Goal: Check status: Check status

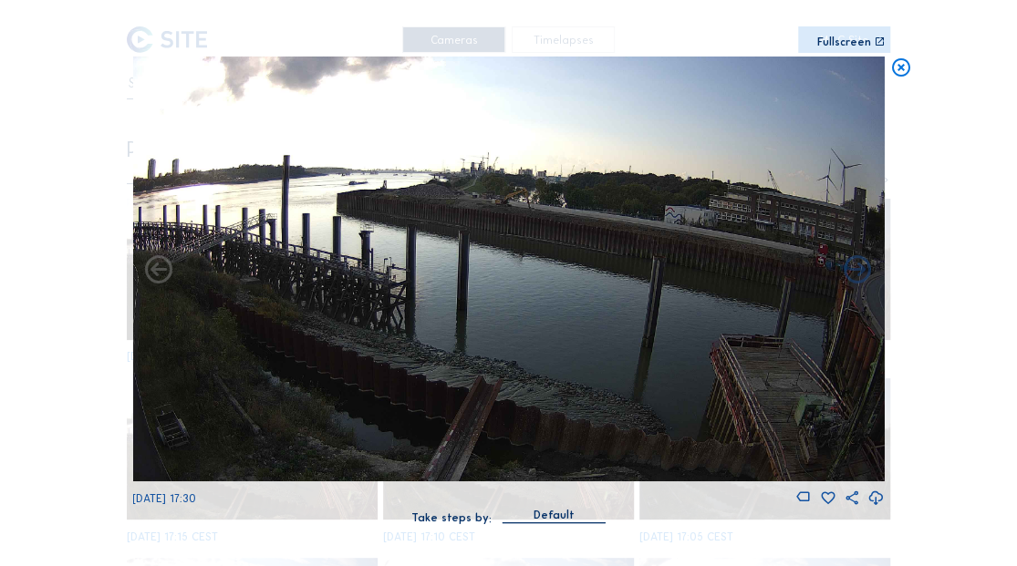
click at [772, 69] on icon at bounding box center [900, 68] width 22 height 23
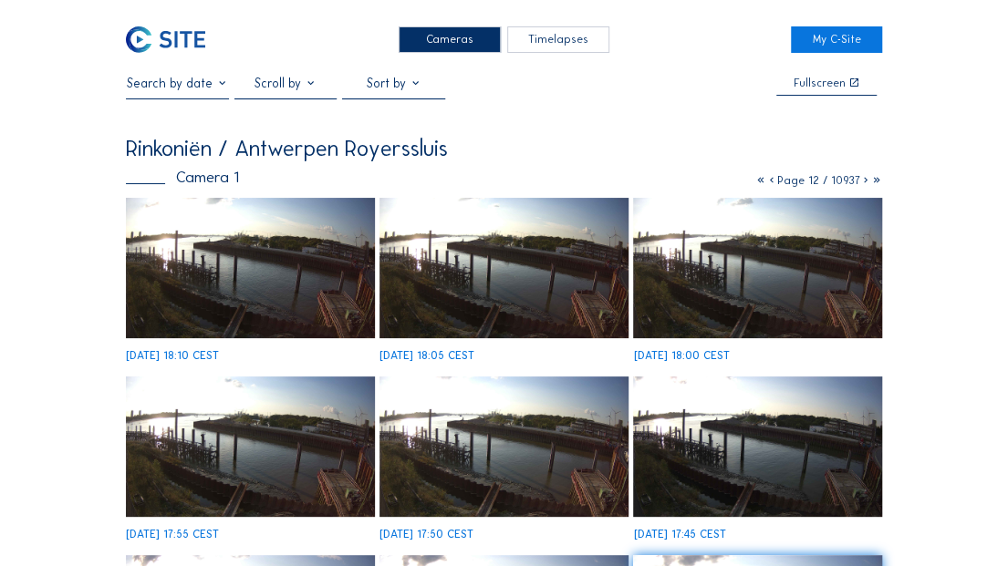
click at [758, 181] on icon at bounding box center [760, 180] width 11 height 13
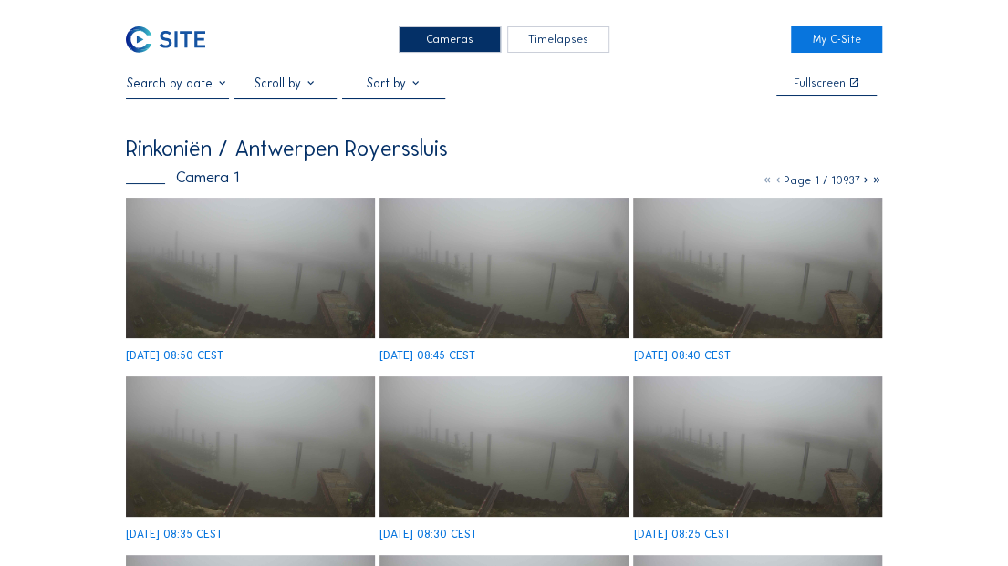
click at [168, 27] on img at bounding box center [165, 39] width 79 height 26
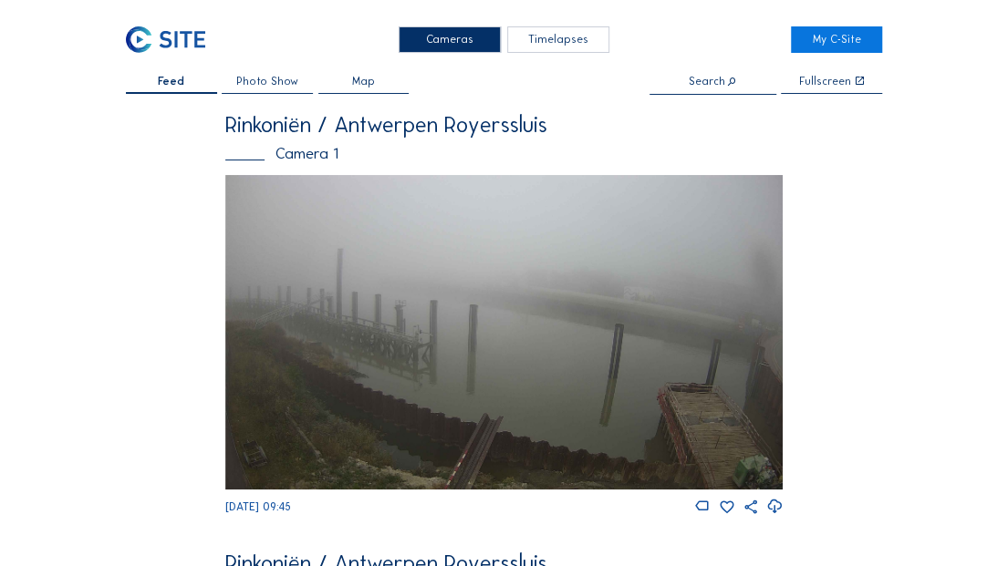
click at [473, 260] on img at bounding box center [503, 332] width 557 height 315
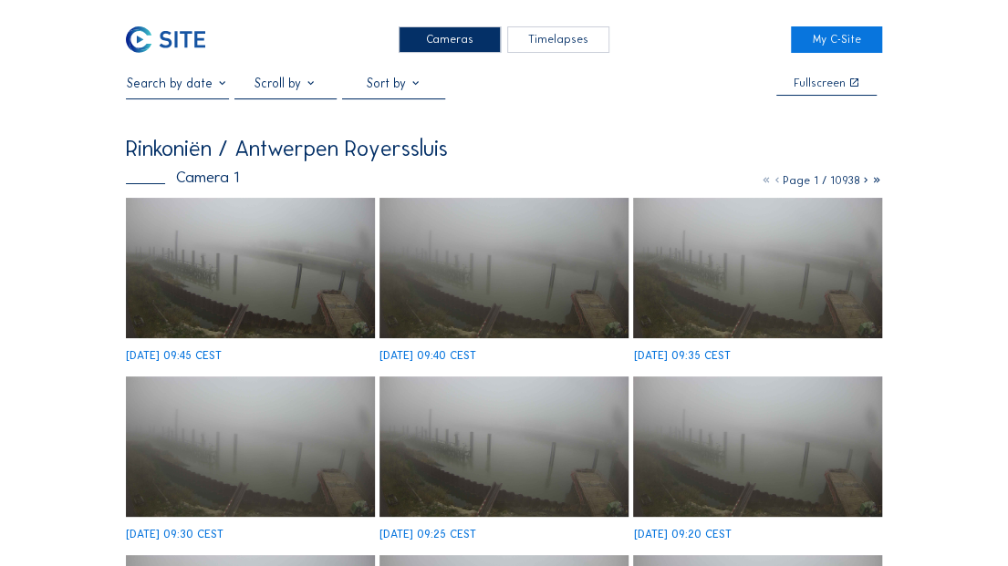
click at [181, 86] on input "text" at bounding box center [177, 84] width 103 height 16
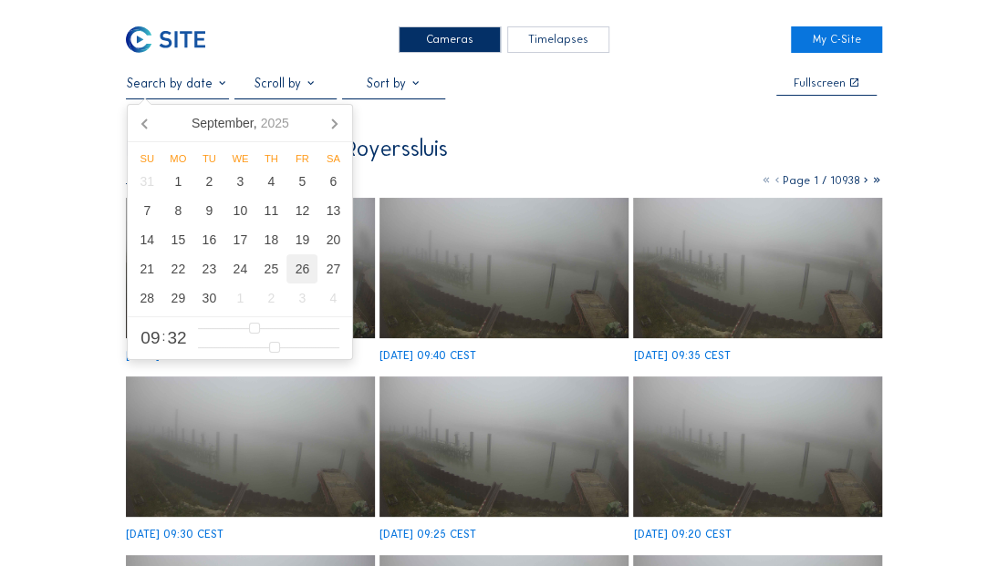
click at [294, 272] on div "26" at bounding box center [301, 268] width 31 height 29
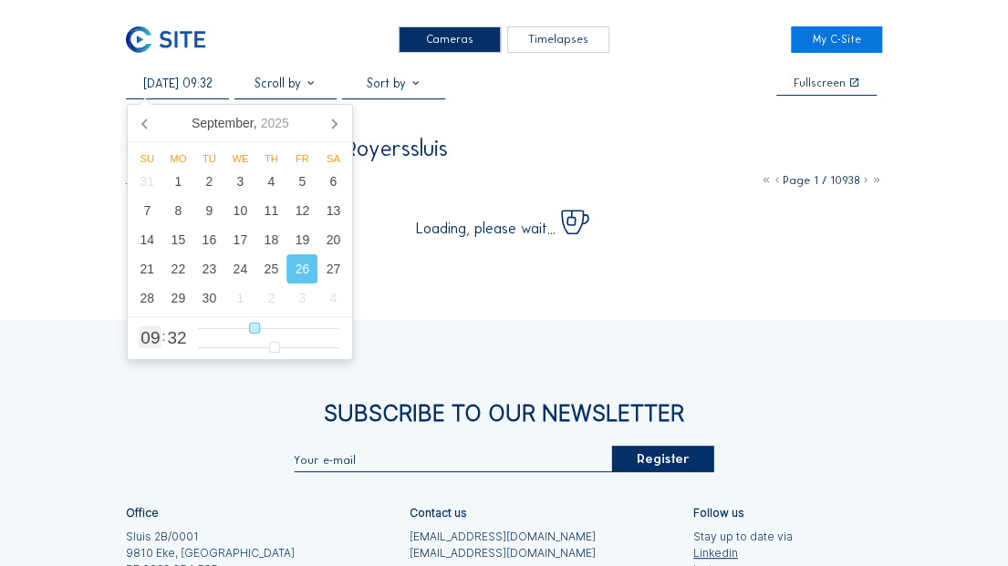
type input "[DATE] 16:32"
type input "16"
click at [295, 329] on input "range" at bounding box center [269, 329] width 142 height 16
click at [289, 328] on input "range" at bounding box center [269, 329] width 142 height 16
type input "[DATE] 15:32"
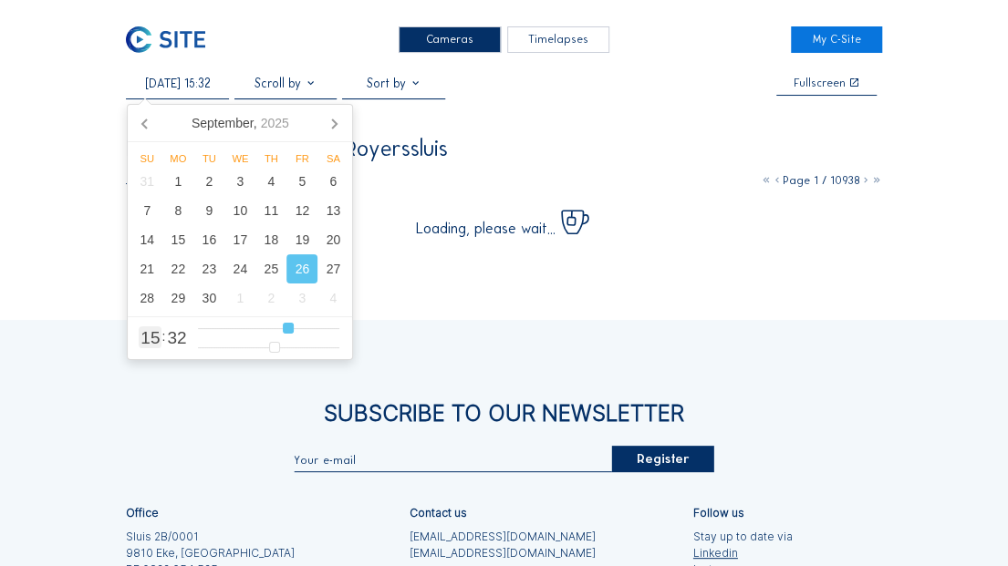
type input "15"
click at [284, 330] on input "range" at bounding box center [269, 329] width 142 height 16
click at [772, 146] on div "Cameras Timelapses My C-Site [DATE] 15:32 Fullscreen Rinkoniën / Antwerpen Roye…" at bounding box center [504, 384] width 1008 height 769
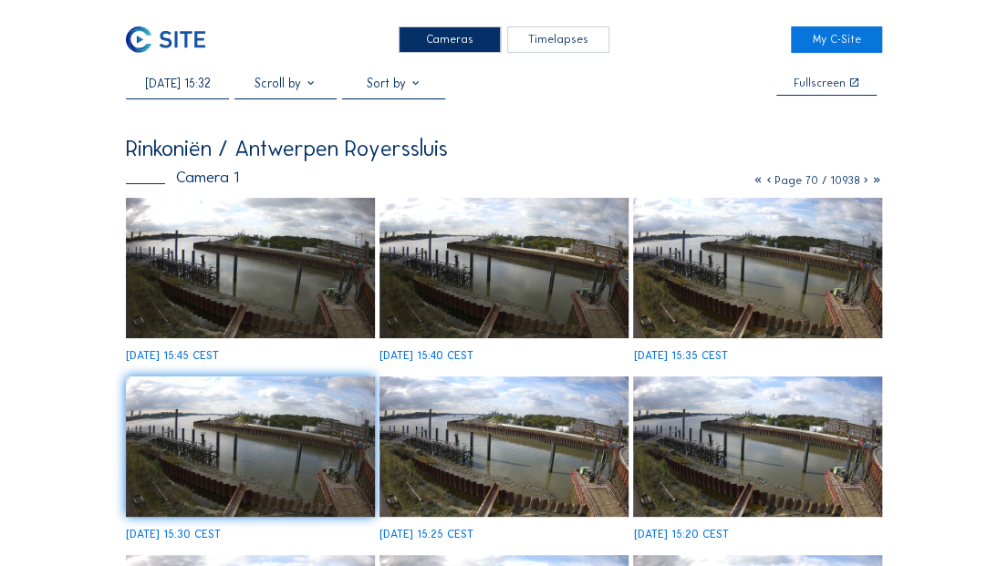
click at [536, 284] on img at bounding box center [503, 268] width 248 height 140
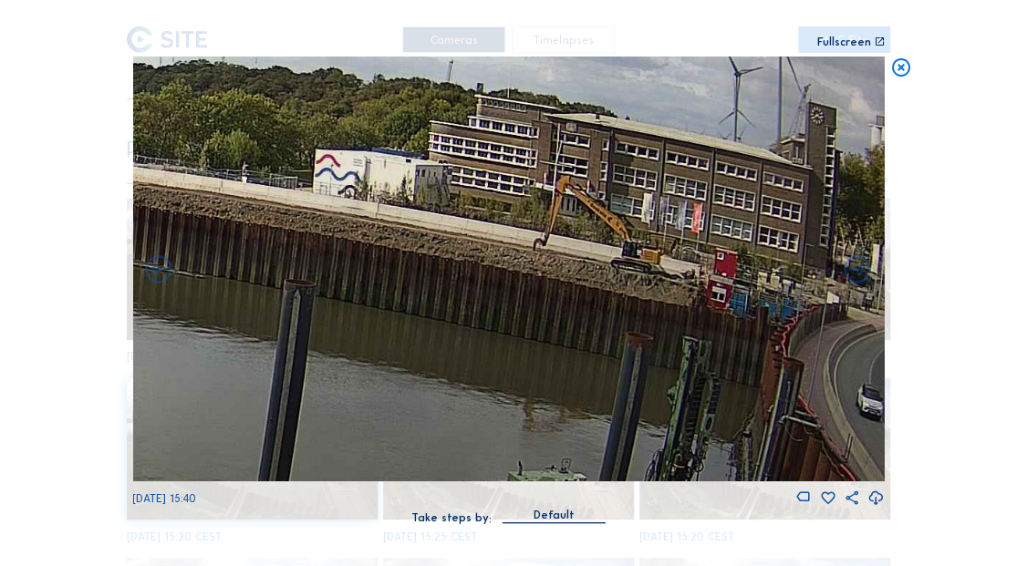
drag, startPoint x: 671, startPoint y: 243, endPoint x: 551, endPoint y: 238, distance: 120.5
click at [551, 238] on img at bounding box center [507, 269] width 751 height 425
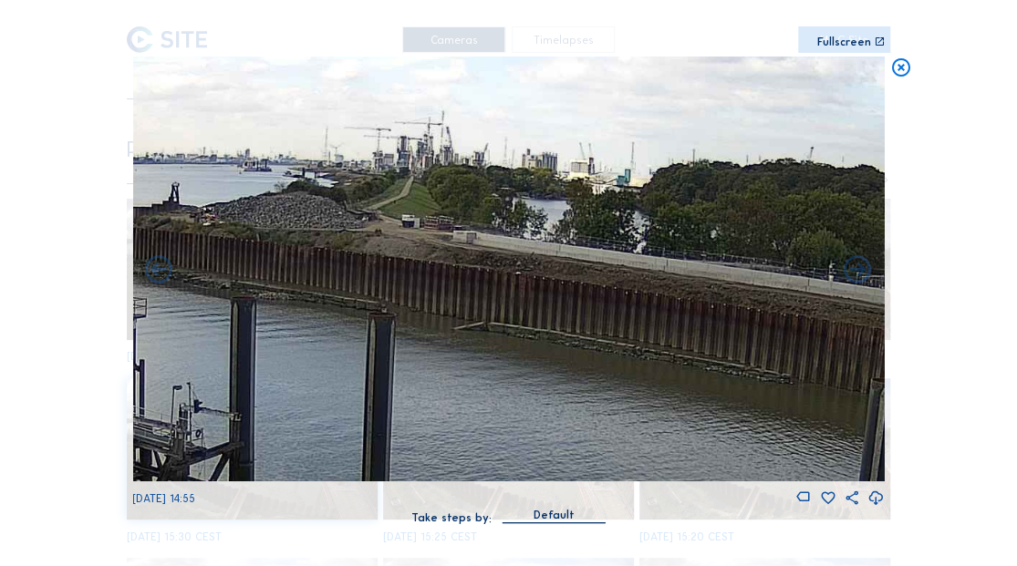
drag, startPoint x: 326, startPoint y: 269, endPoint x: 863, endPoint y: 356, distance: 544.0
click at [772, 356] on img at bounding box center [507, 269] width 751 height 425
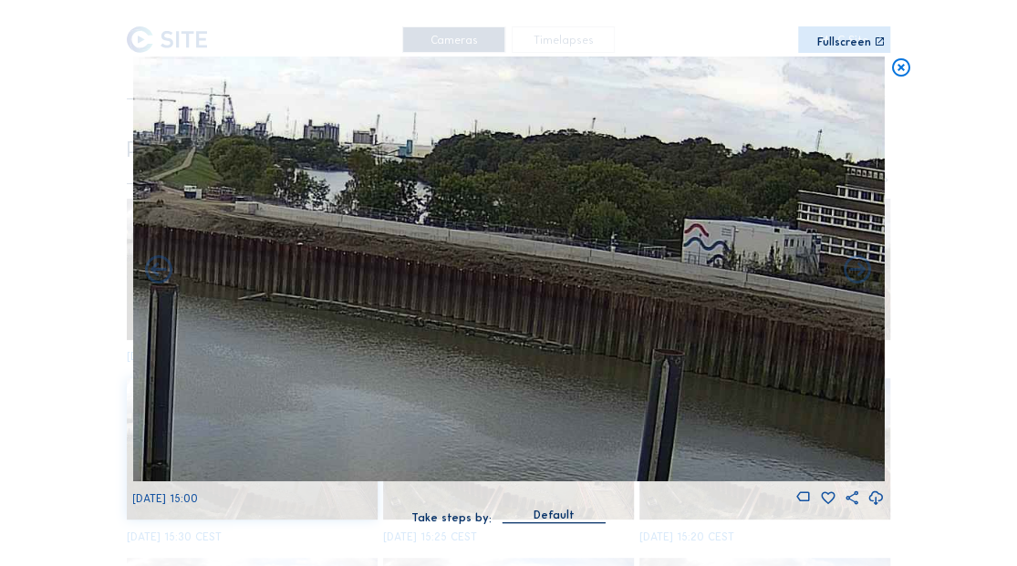
drag, startPoint x: 316, startPoint y: 283, endPoint x: 112, endPoint y: 255, distance: 206.1
click at [115, 255] on div "Scroll to travel through time | Press 'Alt' Button + Scroll to Zoom | Click and…" at bounding box center [508, 283] width 1017 height 566
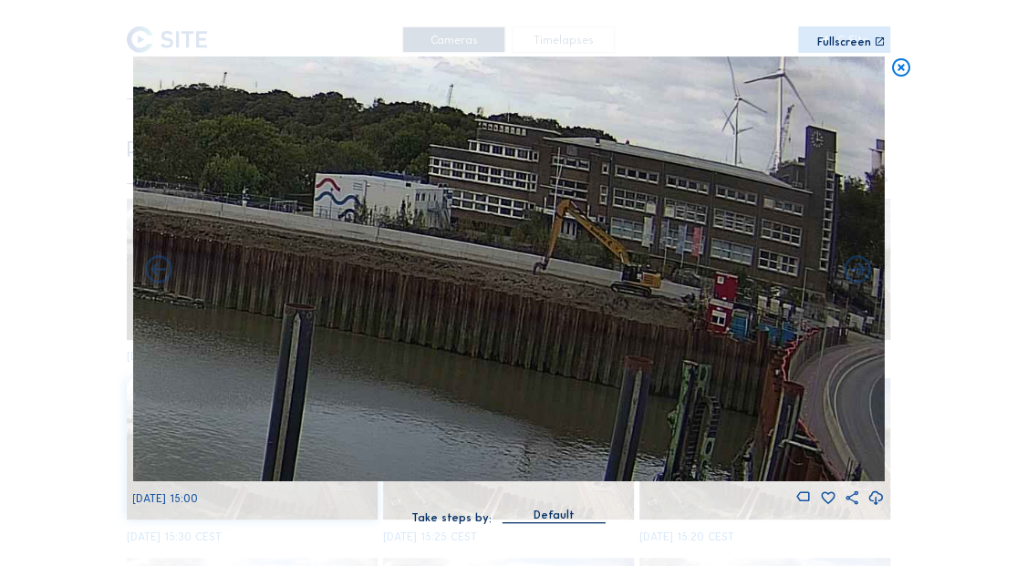
drag, startPoint x: 414, startPoint y: 306, endPoint x: 188, endPoint y: 282, distance: 227.5
click at [188, 282] on img at bounding box center [507, 269] width 751 height 425
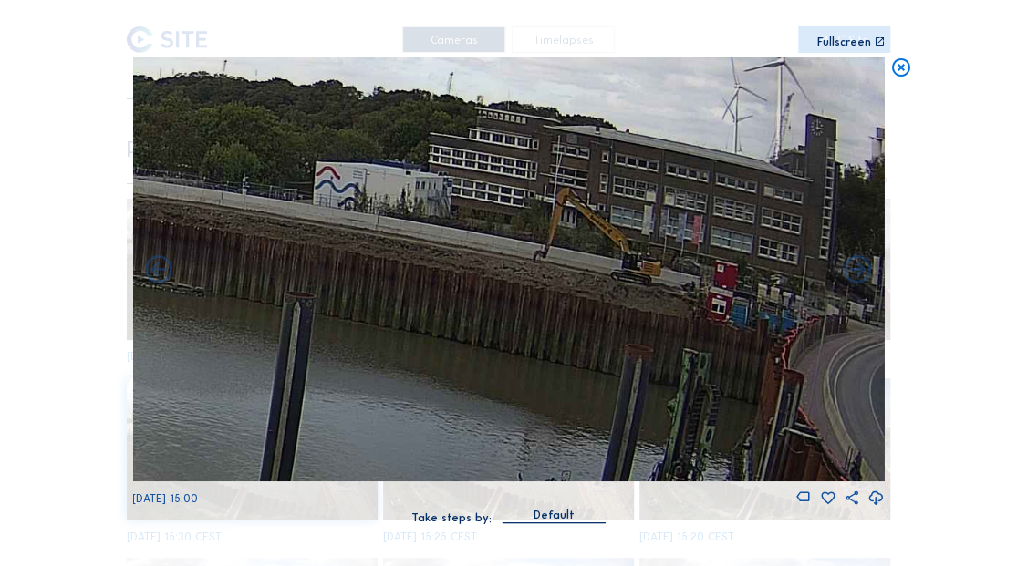
click at [772, 70] on icon at bounding box center [900, 68] width 22 height 23
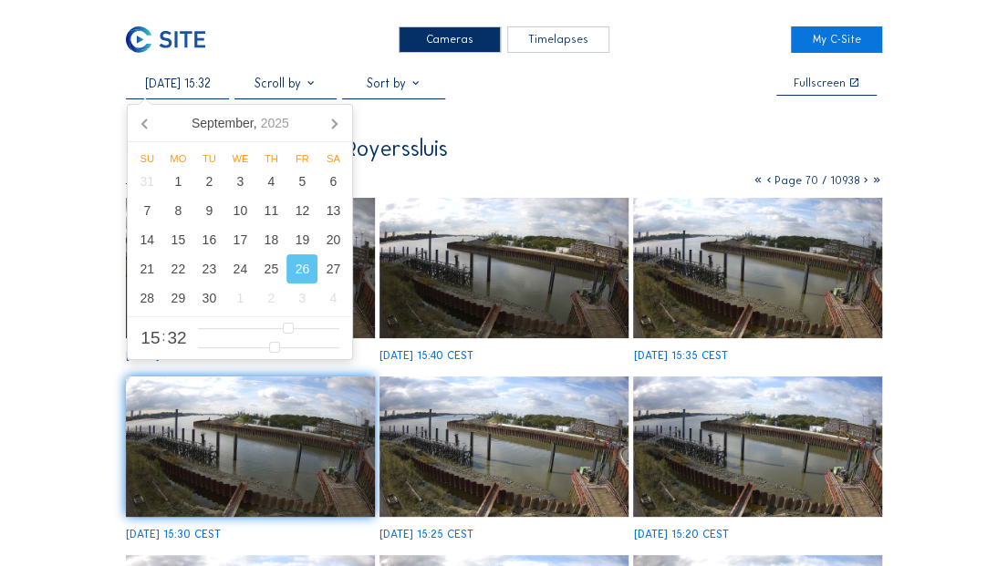
click at [179, 79] on input "[DATE] 15:32" at bounding box center [177, 84] width 103 height 16
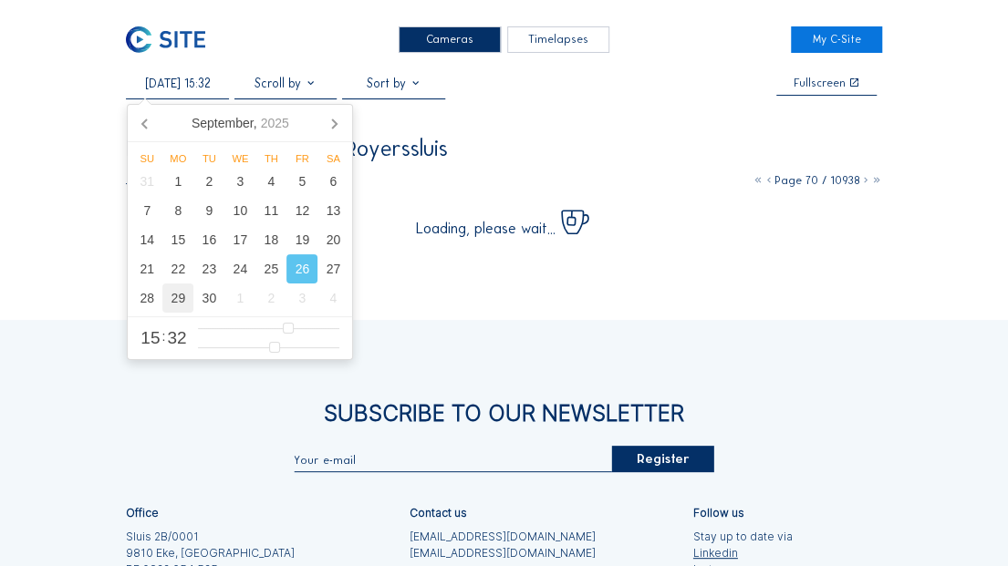
click at [164, 294] on div "29" at bounding box center [177, 298] width 31 height 29
type input "[DATE] 15:32"
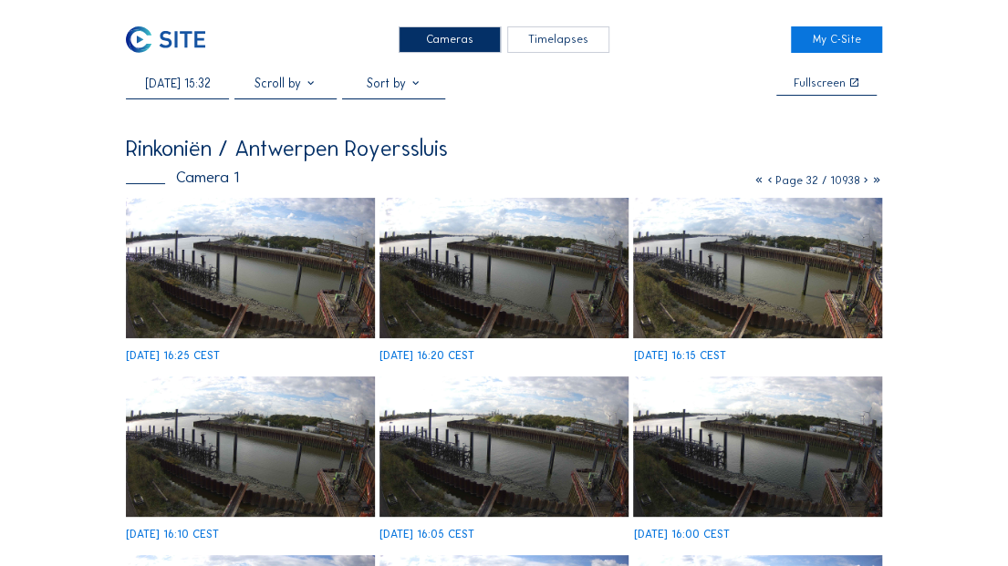
click at [550, 365] on img at bounding box center [503, 447] width 248 height 140
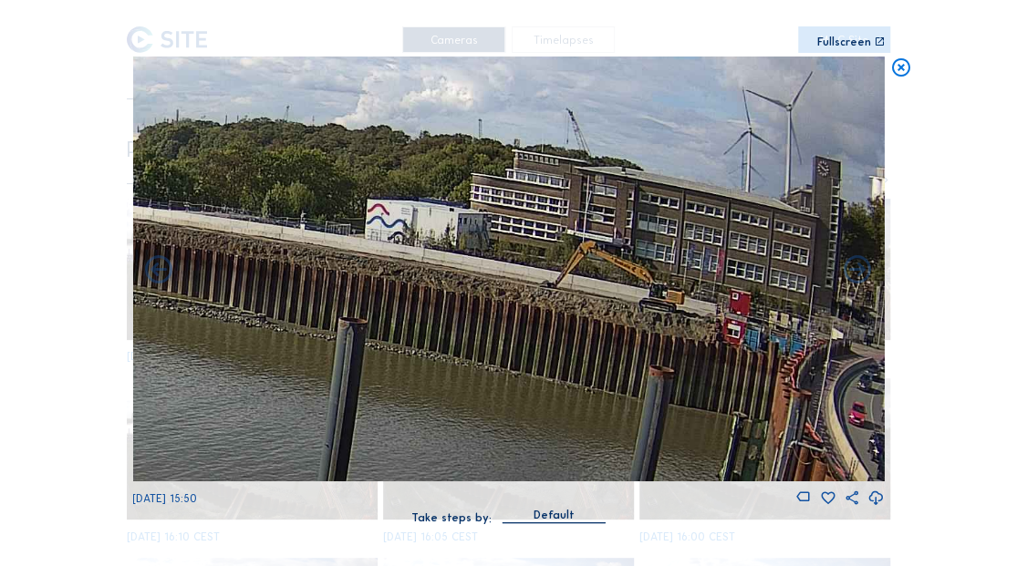
drag, startPoint x: 784, startPoint y: 332, endPoint x: 363, endPoint y: 461, distance: 440.7
click at [363, 365] on img at bounding box center [507, 269] width 751 height 425
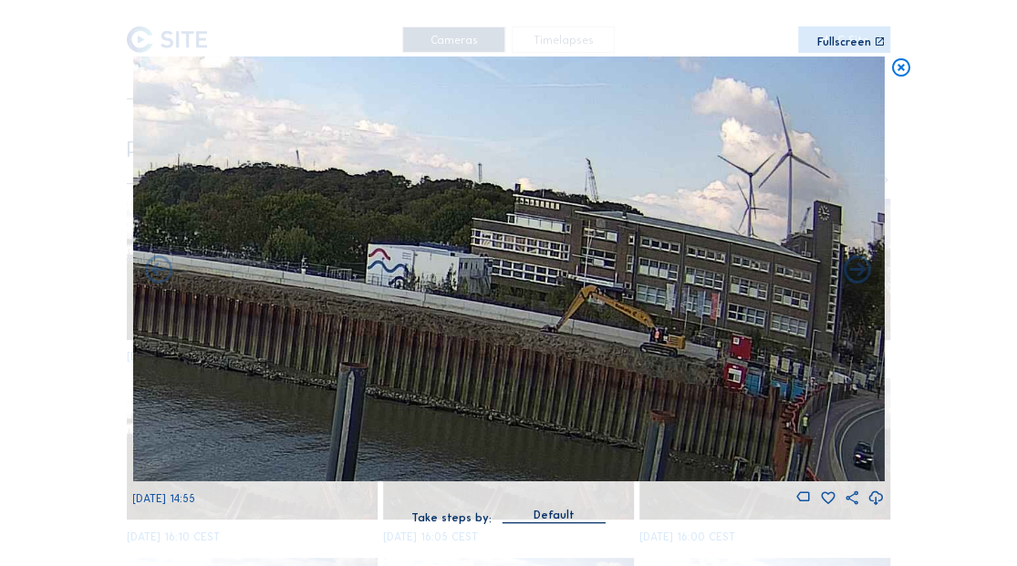
drag, startPoint x: 540, startPoint y: 368, endPoint x: 378, endPoint y: 403, distance: 165.1
click at [373, 365] on img at bounding box center [507, 269] width 751 height 425
